Goal: Task Accomplishment & Management: Complete application form

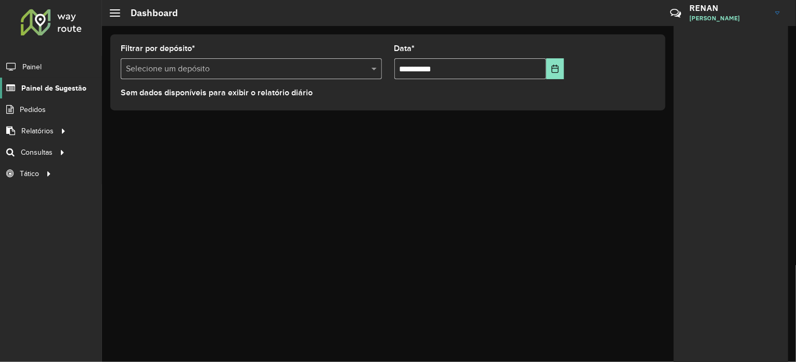
click at [34, 87] on span "Painel de Sugestão" at bounding box center [53, 88] width 65 height 11
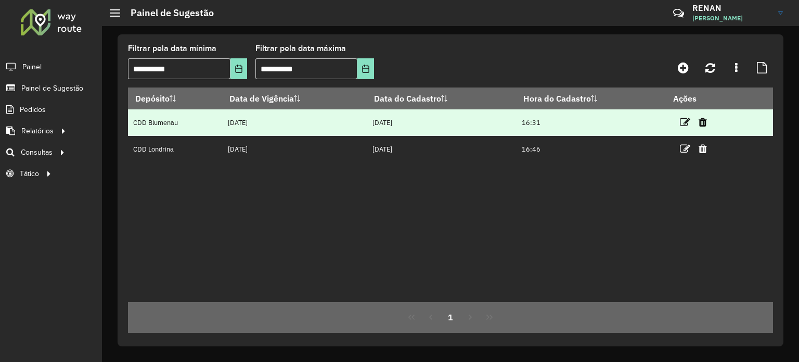
click at [201, 127] on td "CDD Blumenau" at bounding box center [175, 122] width 94 height 27
click at [681, 122] on icon at bounding box center [685, 122] width 10 height 10
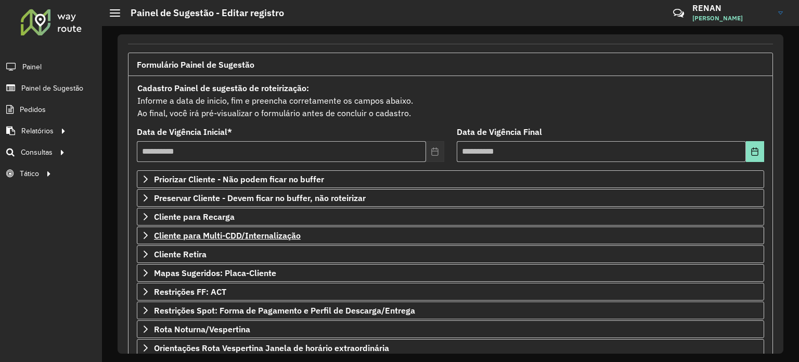
scroll to position [104, 0]
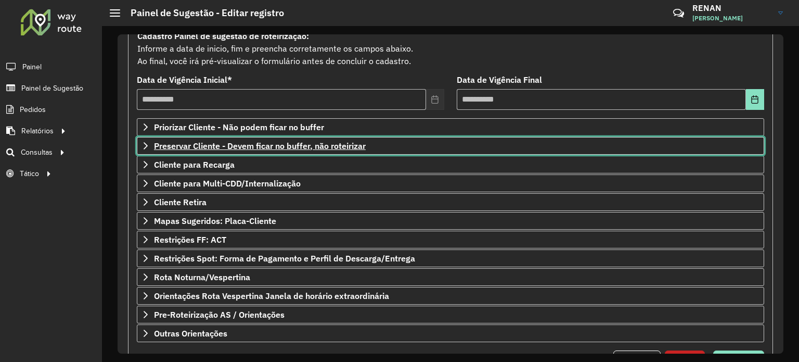
click at [252, 146] on span "Preservar Cliente - Devem ficar no buffer, não roteirizar" at bounding box center [260, 146] width 212 height 8
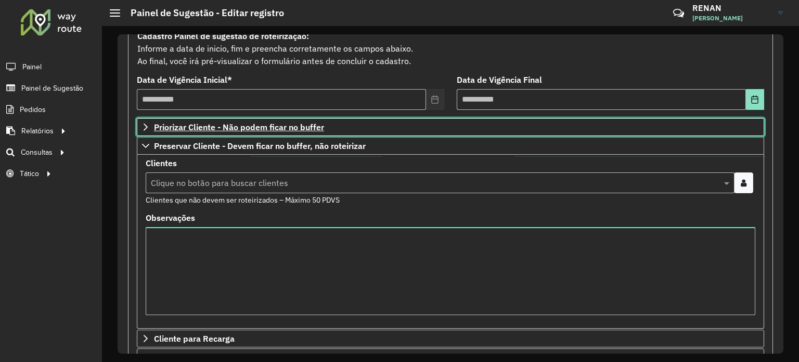
click at [264, 129] on span "Priorizar Cliente - Não podem ficar no buffer" at bounding box center [239, 127] width 170 height 8
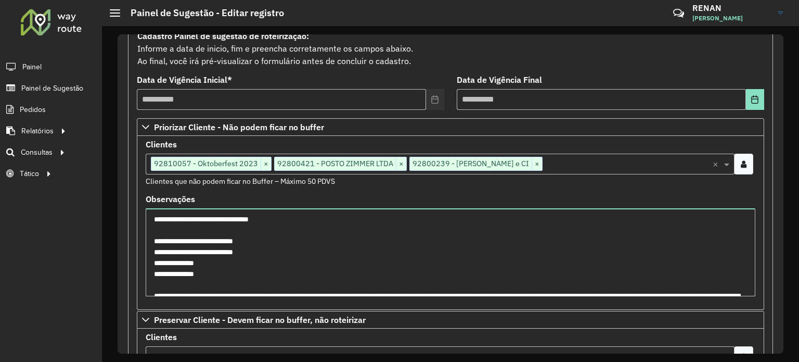
click at [559, 166] on input "text" at bounding box center [628, 164] width 170 height 12
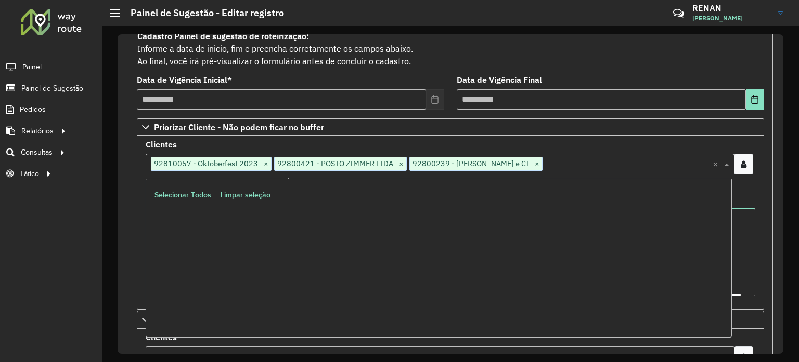
scroll to position [31486, 0]
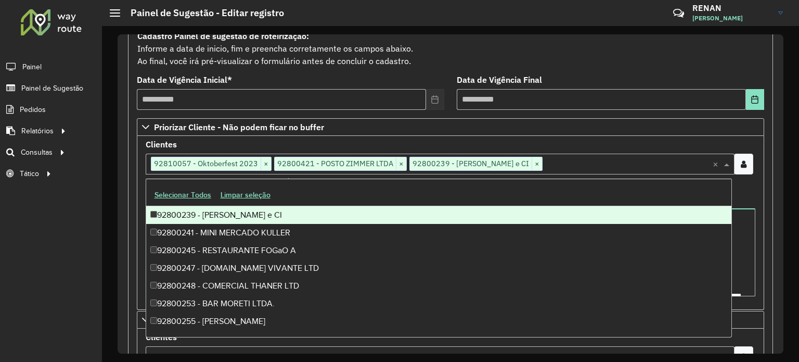
paste input "*****"
type input "*****"
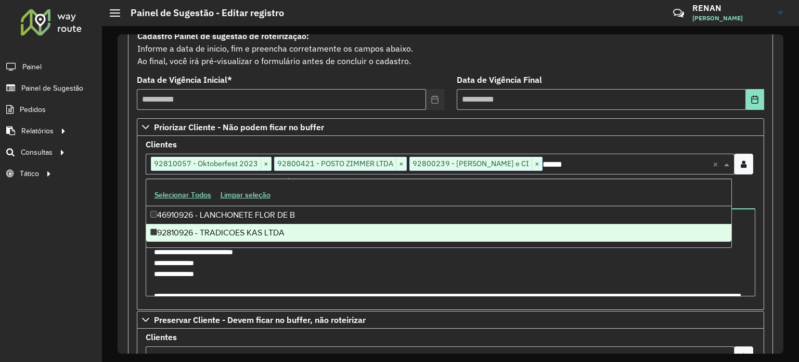
click at [249, 236] on div "92810926 - TRADICOES KAS LTDA" at bounding box center [438, 233] width 585 height 18
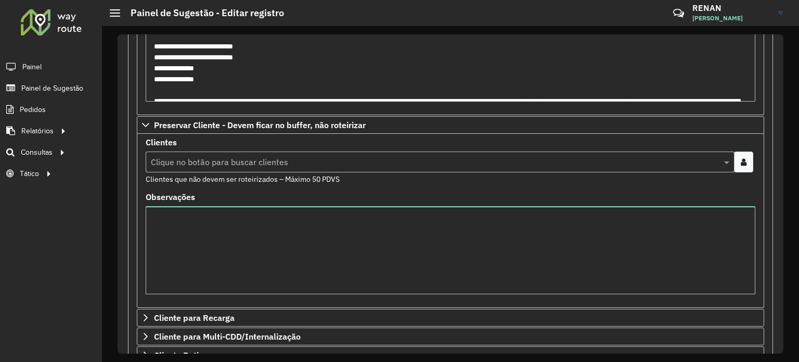
scroll to position [137, 0]
